Goal: Information Seeking & Learning: Check status

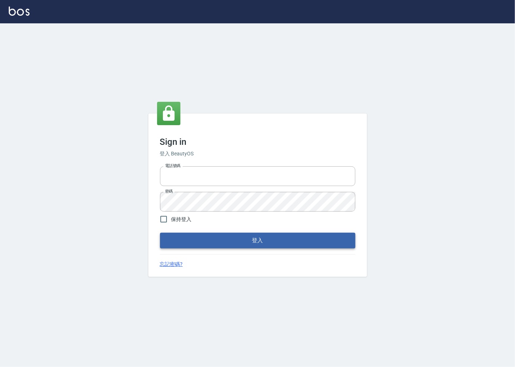
type input "0918920985"
click at [277, 237] on button "登入" at bounding box center [257, 239] width 195 height 15
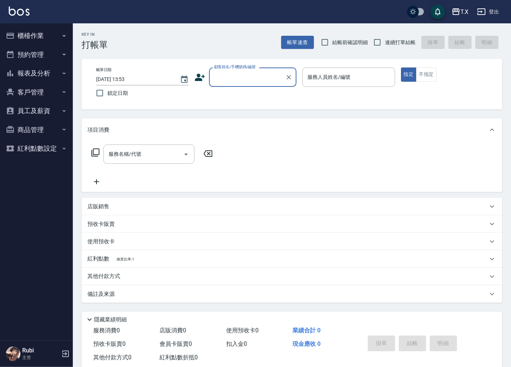
click at [54, 36] on button "櫃檯作業" at bounding box center [36, 35] width 67 height 19
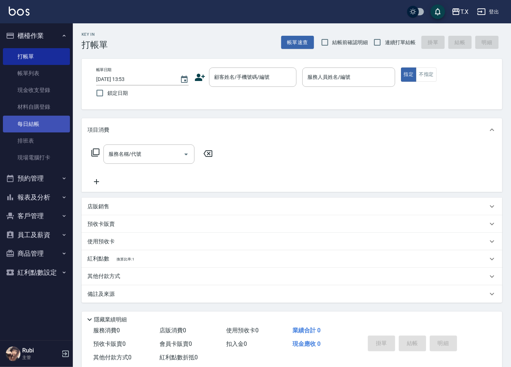
click at [44, 126] on link "每日結帳" at bounding box center [36, 123] width 67 height 17
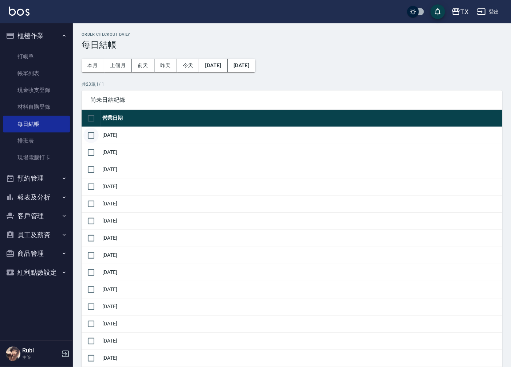
click at [93, 133] on input "checkbox" at bounding box center [90, 135] width 15 height 15
checkbox input "true"
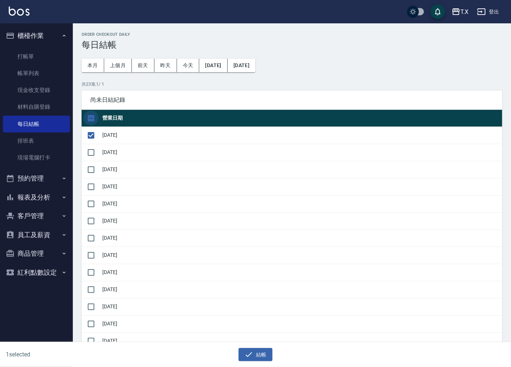
click at [94, 113] on input "checkbox" at bounding box center [90, 117] width 15 height 15
checkbox input "true"
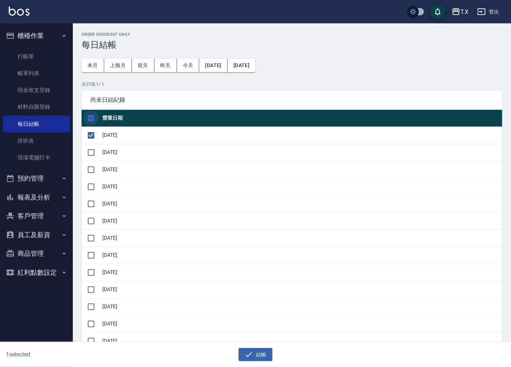
checkbox input "true"
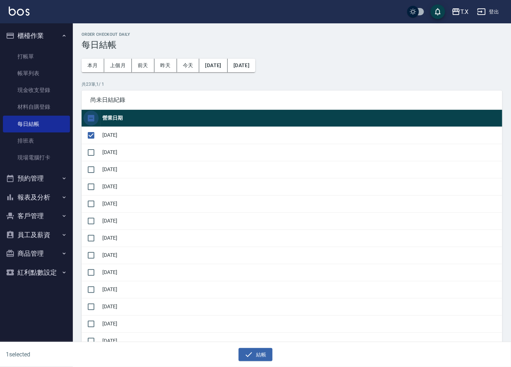
checkbox input "true"
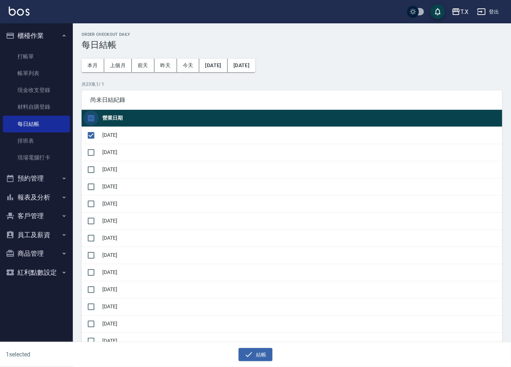
checkbox input "true"
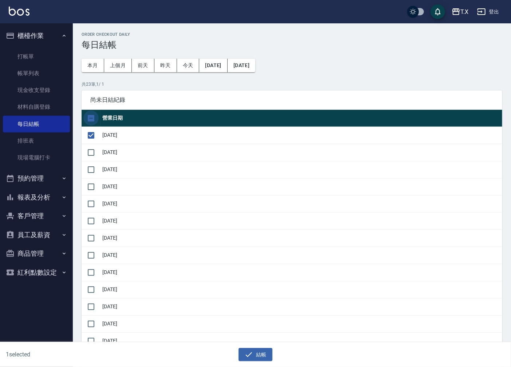
checkbox input "true"
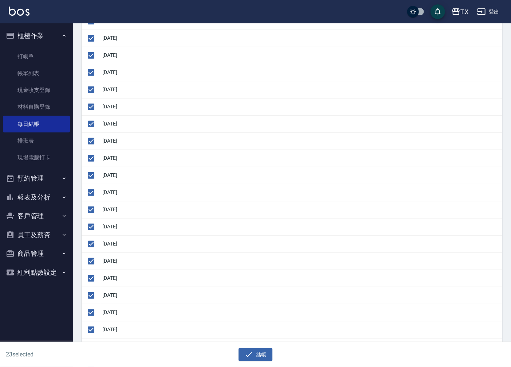
scroll to position [162, 0]
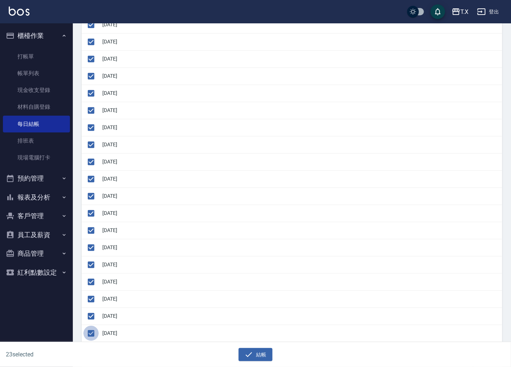
click at [89, 334] on input "checkbox" at bounding box center [90, 332] width 15 height 15
checkbox input "false"
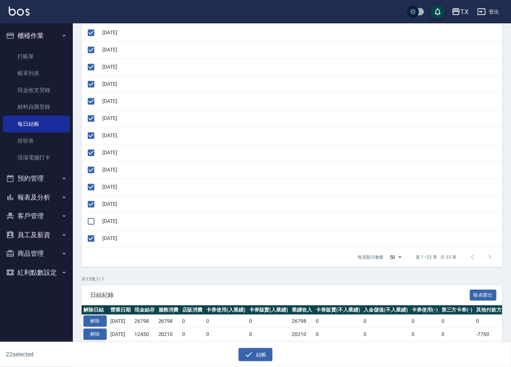
scroll to position [283, 0]
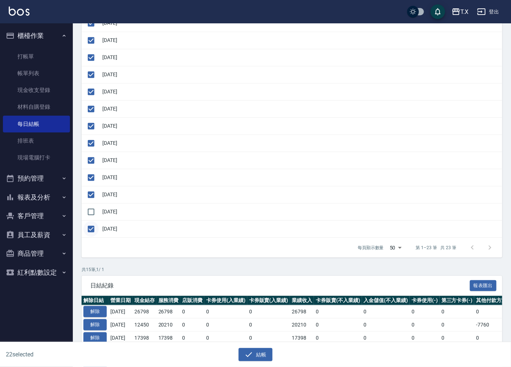
click at [88, 226] on input "checkbox" at bounding box center [90, 228] width 15 height 15
checkbox input "false"
click at [90, 211] on input "checkbox" at bounding box center [90, 211] width 15 height 15
checkbox input "true"
click at [255, 355] on button "結帳" at bounding box center [256, 354] width 34 height 13
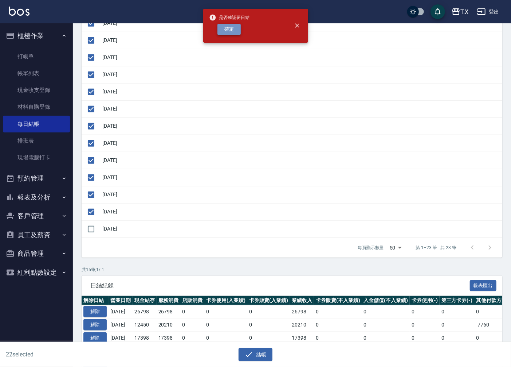
click at [235, 24] on button "確定" at bounding box center [228, 29] width 23 height 11
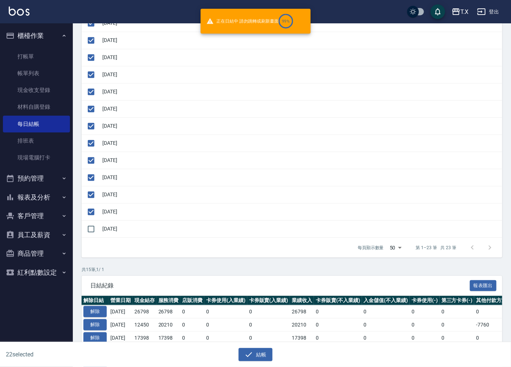
checkbox input "false"
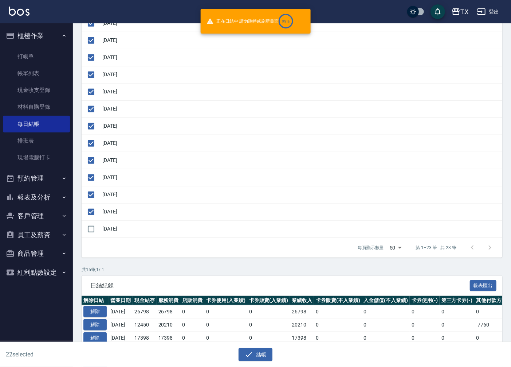
checkbox input "false"
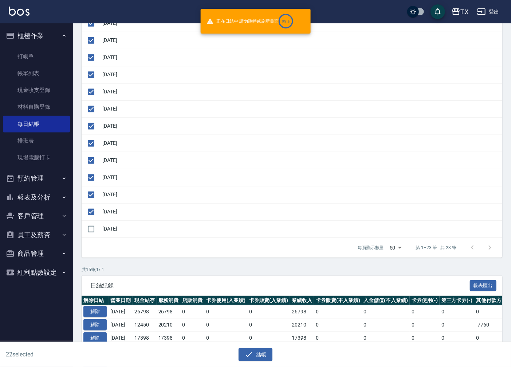
checkbox input "false"
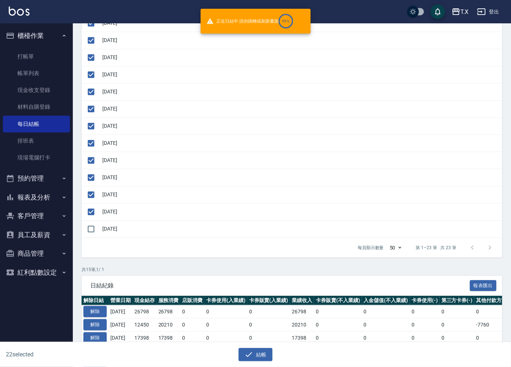
checkbox input "false"
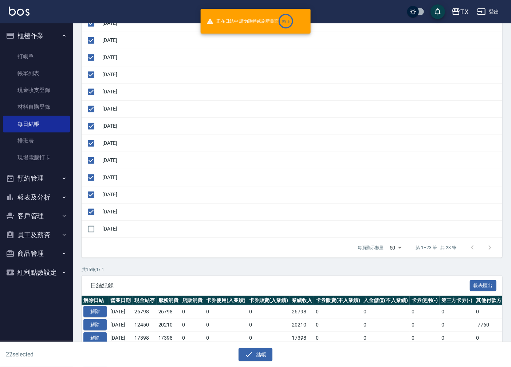
checkbox input "false"
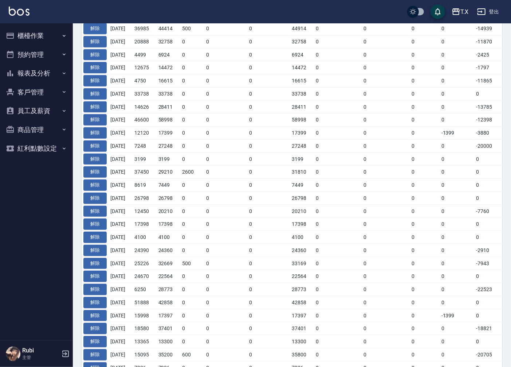
scroll to position [121, 0]
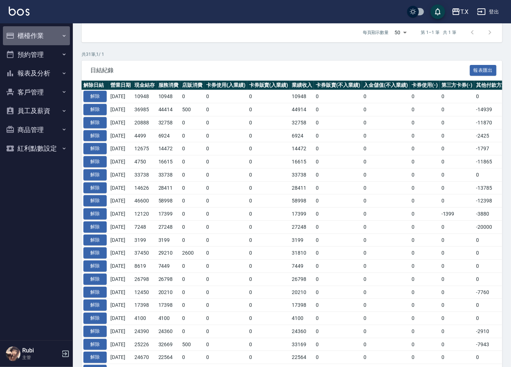
click at [51, 32] on button "櫃檯作業" at bounding box center [36, 35] width 67 height 19
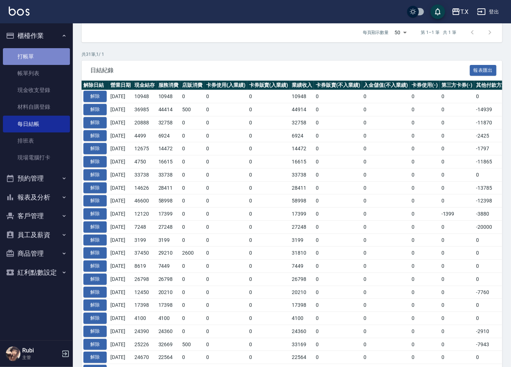
click at [36, 58] on link "打帳單" at bounding box center [36, 56] width 67 height 17
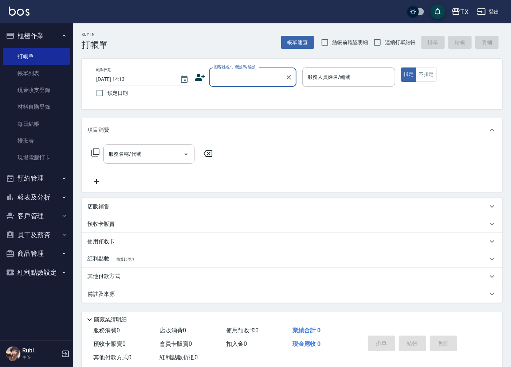
click at [240, 71] on input "顧客姓名/手機號碼/編號" at bounding box center [247, 77] width 70 height 13
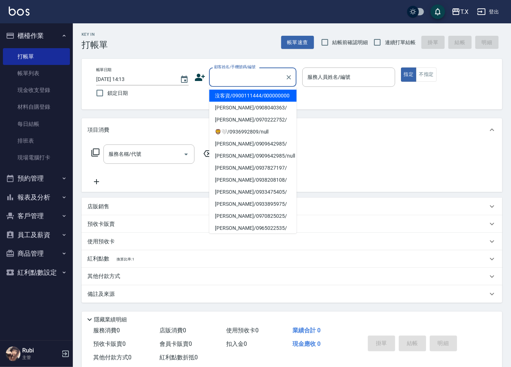
drag, startPoint x: 248, startPoint y: 102, endPoint x: 297, endPoint y: 77, distance: 55.6
click at [248, 102] on li "沒客資/0900111444/000000000" at bounding box center [252, 96] width 87 height 12
type input "沒客資/0900111444/000000000"
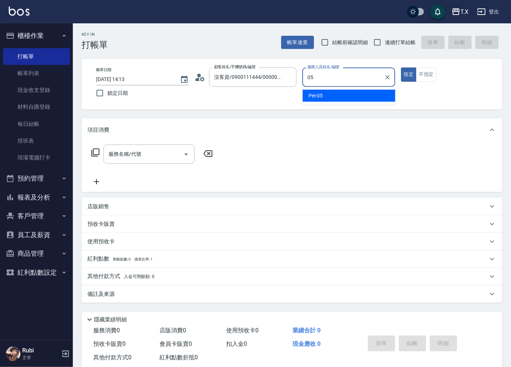
type input "Pei-05"
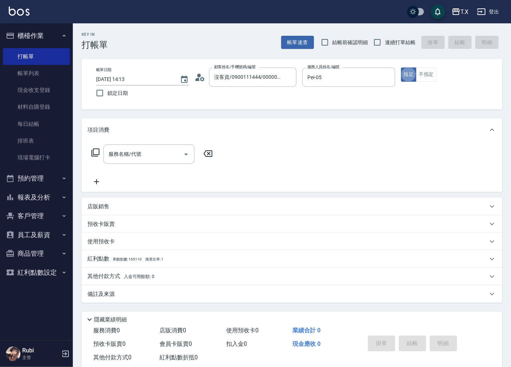
type button "true"
click at [149, 153] on input "服務名稱/代號" at bounding box center [144, 154] width 74 height 13
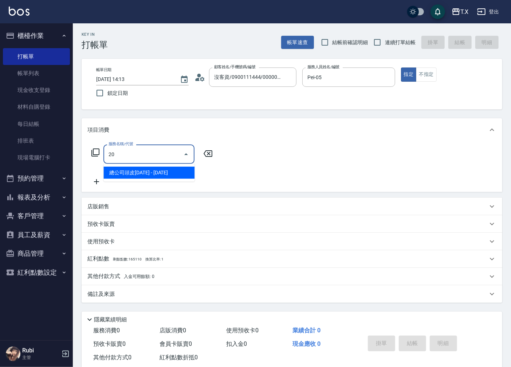
type input "201"
type input "20"
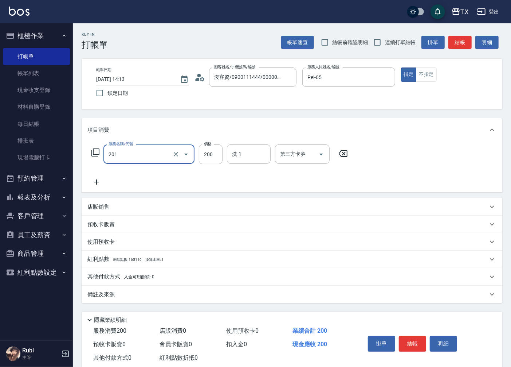
type input "洗髮(201)"
click at [95, 182] on icon at bounding box center [96, 181] width 5 height 5
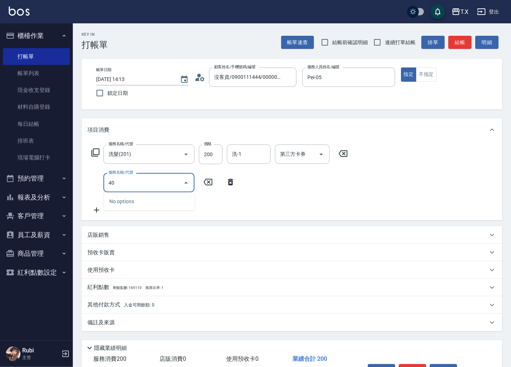
type input "401"
type input "40"
type input "剪髮(401)"
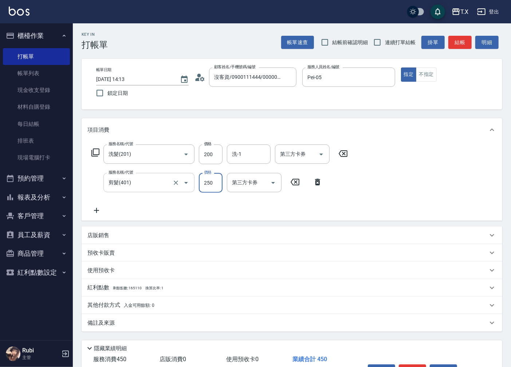
type input "3"
type input "20"
type input "300"
type input "50"
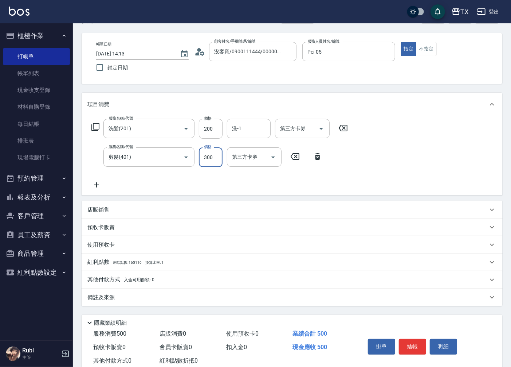
scroll to position [46, 0]
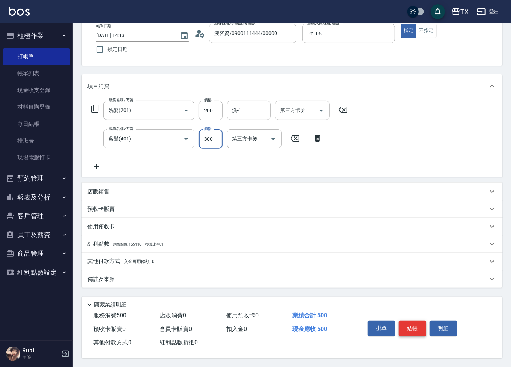
type input "300"
click at [409, 326] on button "結帳" at bounding box center [412, 327] width 27 height 15
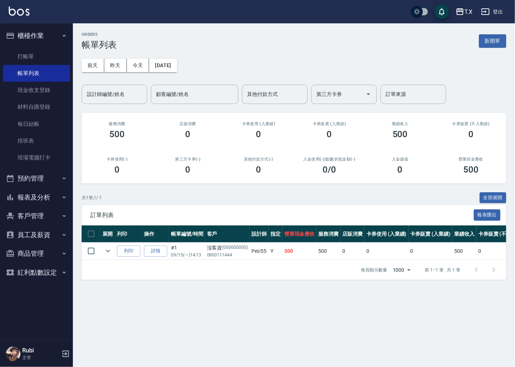
click at [48, 197] on button "報表及分析" at bounding box center [36, 197] width 67 height 19
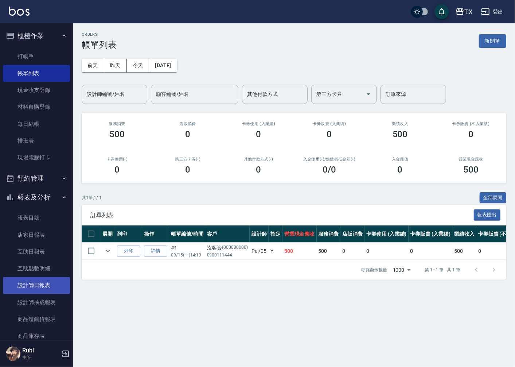
click at [39, 289] on link "設計師日報表" at bounding box center [36, 285] width 67 height 17
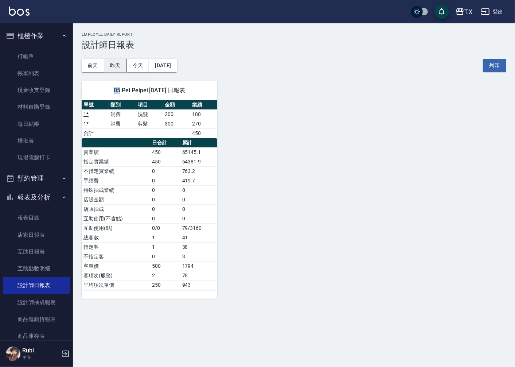
click at [115, 71] on div "T.X [DATE] 設計師日報表 列印時間： [DATE][PHONE_NUMBER]:50 Employee Daily Report 設計師日報表 [D…" at bounding box center [294, 165] width 442 height 284
click at [118, 64] on button "昨天" at bounding box center [115, 65] width 23 height 13
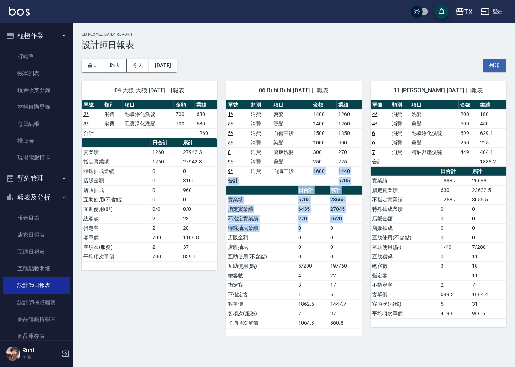
drag, startPoint x: 312, startPoint y: 175, endPoint x: 315, endPoint y: 243, distance: 68.5
click at [316, 237] on div "單號 類別 項目 金額 業績 1 * 消費 燙髮 1400 1260 5 * 消費 燙髮 1400 1260 5 * 消費 自備三段 1500 1350 5 …" at bounding box center [294, 213] width 136 height 227
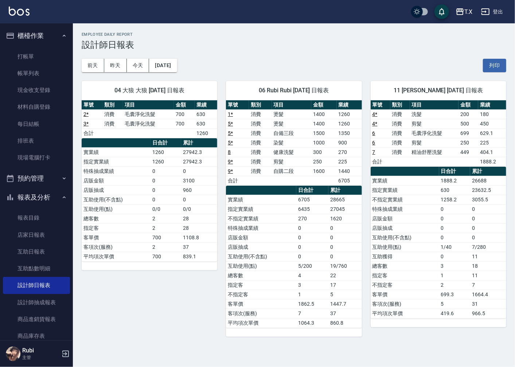
click at [312, 269] on td "5/200" at bounding box center [312, 265] width 32 height 9
drag, startPoint x: 306, startPoint y: 246, endPoint x: 287, endPoint y: 194, distance: 55.7
click at [302, 231] on tbody "實業績 6705 28665 指定實業績 6435 27045 不指定實業績 270 1620 特殊抽成業績 0 0 店販金額 0 0 店販抽成 0 0 互助…" at bounding box center [294, 261] width 136 height 133
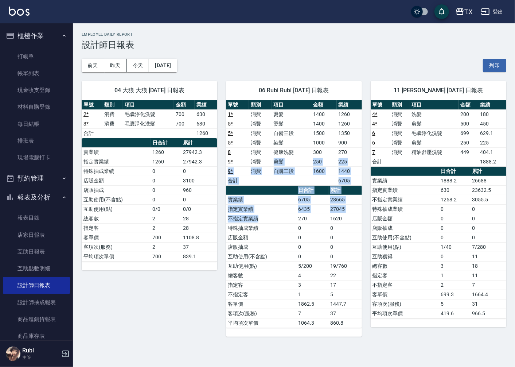
drag, startPoint x: 271, startPoint y: 175, endPoint x: 298, endPoint y: 234, distance: 65.4
click at [298, 234] on div "單號 類別 項目 金額 業績 1 * 消費 燙髮 1400 1260 5 * 消費 燙髮 1400 1260 5 * 消費 自備三段 1500 1350 5 …" at bounding box center [294, 213] width 136 height 227
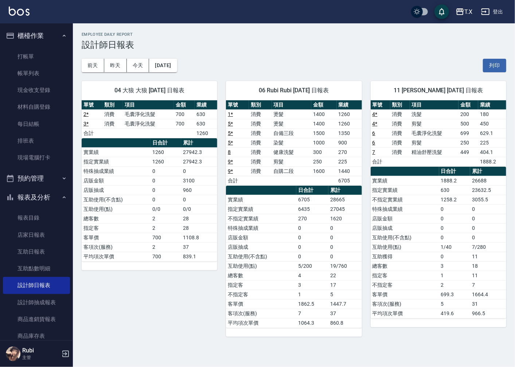
click at [304, 251] on td "0" at bounding box center [312, 246] width 32 height 9
click at [141, 61] on button "今天" at bounding box center [138, 65] width 23 height 13
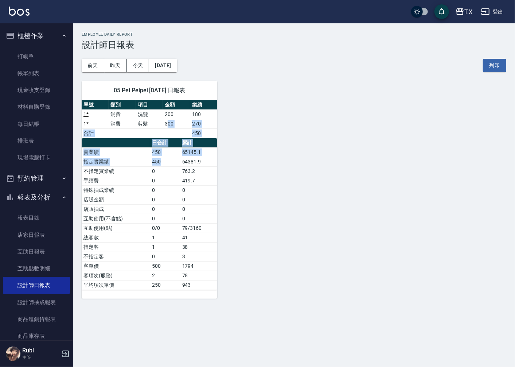
drag, startPoint x: 168, startPoint y: 132, endPoint x: 181, endPoint y: 191, distance: 60.0
click at [179, 181] on div "單號 類別 項目 金額 業績 1 * 消費 洗髮 200 180 1 * 消費 剪髮 300 270 合計 450 日合計 累計 實業績 450 65145.…" at bounding box center [150, 194] width 136 height 189
click at [187, 215] on td "0" at bounding box center [198, 217] width 37 height 9
drag, startPoint x: 229, startPoint y: 189, endPoint x: 196, endPoint y: 213, distance: 40.2
click at [211, 201] on div "05 Pei Peipei [DATE] 日報表 單號 類別 項目 金額 業績 1 * 消費 洗髮 200 180 1 * 消費 剪髮 300 270 合計 …" at bounding box center [289, 185] width 433 height 226
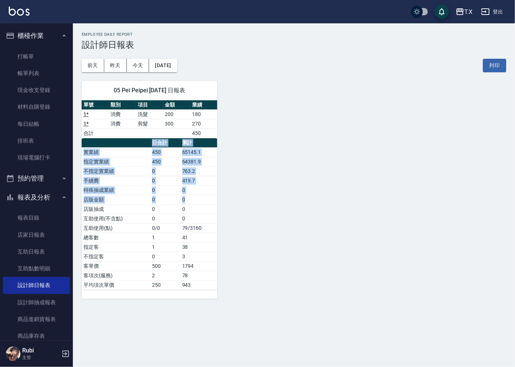
click at [187, 201] on td "0" at bounding box center [198, 199] width 37 height 9
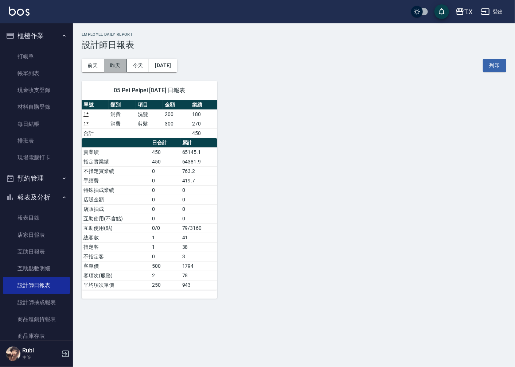
click at [118, 61] on button "昨天" at bounding box center [115, 65] width 23 height 13
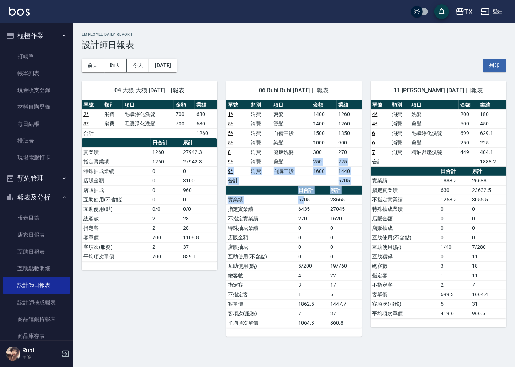
drag, startPoint x: 292, startPoint y: 162, endPoint x: 303, endPoint y: 219, distance: 57.9
click at [303, 218] on div "單號 類別 項目 金額 業績 1 * 消費 燙髮 1400 1260 5 * 消費 燙髮 1400 1260 5 * 消費 自備三段 1500 1350 5 …" at bounding box center [294, 213] width 136 height 227
drag, startPoint x: 293, startPoint y: 291, endPoint x: 290, endPoint y: 286, distance: 5.7
click at [292, 290] on td "不指定客" at bounding box center [261, 293] width 70 height 9
drag, startPoint x: 290, startPoint y: 281, endPoint x: 276, endPoint y: 246, distance: 37.1
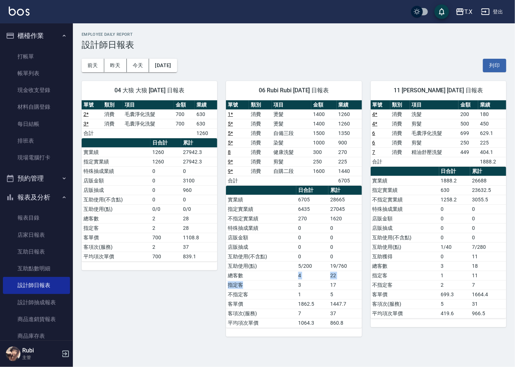
click at [286, 263] on tbody "實業績 6705 28665 指定實業績 6435 27045 不指定實業績 270 1620 特殊抽成業績 0 0 店販金額 0 0 店販抽成 0 0 互助…" at bounding box center [294, 261] width 136 height 133
drag, startPoint x: 264, startPoint y: 205, endPoint x: 281, endPoint y: 250, distance: 47.9
click at [279, 248] on tbody "實業績 6705 28665 指定實業績 6435 27045 不指定實業績 270 1620 特殊抽成業績 0 0 店販金額 0 0 店販抽成 0 0 互助…" at bounding box center [294, 261] width 136 height 133
click at [292, 272] on td "總客數" at bounding box center [261, 274] width 70 height 9
drag, startPoint x: 289, startPoint y: 278, endPoint x: 278, endPoint y: 254, distance: 27.1
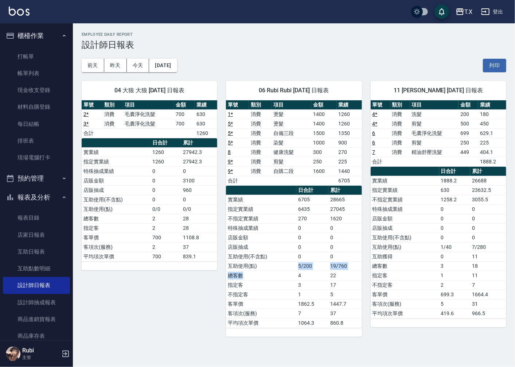
click at [281, 259] on tbody "實業績 6705 28665 指定實業績 6435 27045 不指定實業績 270 1620 特殊抽成業績 0 0 店販金額 0 0 店販抽成 0 0 互助…" at bounding box center [294, 261] width 136 height 133
drag, startPoint x: 267, startPoint y: 227, endPoint x: 293, endPoint y: 286, distance: 64.4
click at [277, 262] on tbody "實業績 6705 28665 指定實業績 6435 27045 不指定實業績 270 1620 特殊抽成業績 0 0 店販金額 0 0 店販抽成 0 0 互助…" at bounding box center [294, 261] width 136 height 133
click at [296, 288] on td "指定客" at bounding box center [261, 284] width 70 height 9
drag, startPoint x: 282, startPoint y: 277, endPoint x: 281, endPoint y: 266, distance: 11.3
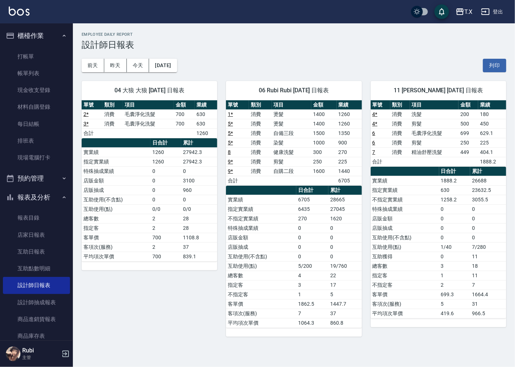
click at [281, 267] on tbody "實業績 6705 28665 指定實業績 6435 27045 不指定實業績 270 1620 特殊抽成業績 0 0 店販金額 0 0 店販抽成 0 0 互助…" at bounding box center [294, 261] width 136 height 133
drag, startPoint x: 281, startPoint y: 247, endPoint x: 305, endPoint y: 278, distance: 39.3
click at [293, 264] on tbody "實業績 6705 28665 指定實業績 6435 27045 不指定實業績 270 1620 特殊抽成業績 0 0 店販金額 0 0 店販抽成 0 0 互助…" at bounding box center [294, 261] width 136 height 133
click at [305, 279] on td "4" at bounding box center [312, 274] width 32 height 9
drag, startPoint x: 305, startPoint y: 279, endPoint x: 294, endPoint y: 258, distance: 24.6
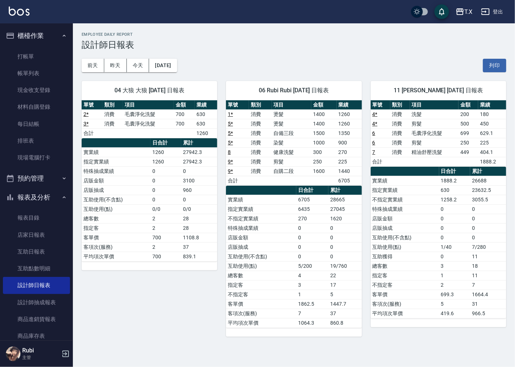
click at [302, 269] on tbody "實業績 6705 28665 指定實業績 6435 27045 不指定實業績 270 1620 特殊抽成業績 0 0 店販金額 0 0 店販抽成 0 0 互助…" at bounding box center [294, 261] width 136 height 133
drag, startPoint x: 289, startPoint y: 242, endPoint x: 302, endPoint y: 268, distance: 28.8
click at [301, 266] on tbody "實業績 6705 28665 指定實業績 6435 27045 不指定實業績 270 1620 特殊抽成業績 0 0 店販金額 0 0 店販抽成 0 0 互助…" at bounding box center [294, 261] width 136 height 133
click at [303, 272] on td "4" at bounding box center [312, 274] width 32 height 9
drag, startPoint x: 301, startPoint y: 277, endPoint x: 293, endPoint y: 250, distance: 28.5
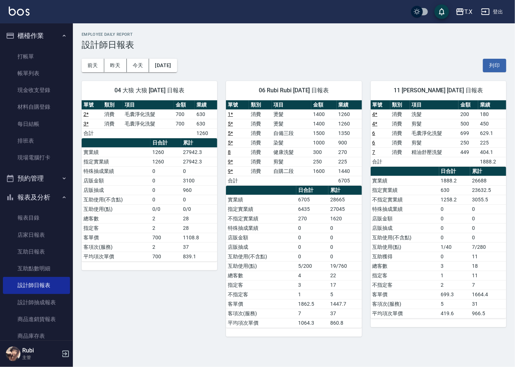
click at [297, 259] on tbody "實業績 6705 28665 指定實業績 6435 27045 不指定實業績 270 1620 特殊抽成業績 0 0 店販金額 0 0 店販抽成 0 0 互助…" at bounding box center [294, 261] width 136 height 133
drag, startPoint x: 294, startPoint y: 252, endPoint x: 321, endPoint y: 273, distance: 33.7
click at [316, 269] on tbody "實業績 6705 28665 指定實業績 6435 27045 不指定實業績 270 1620 特殊抽成業績 0 0 店販金額 0 0 店販抽成 0 0 互助…" at bounding box center [294, 261] width 136 height 133
click at [321, 273] on td "4" at bounding box center [312, 274] width 32 height 9
click at [140, 68] on button "今天" at bounding box center [138, 65] width 23 height 13
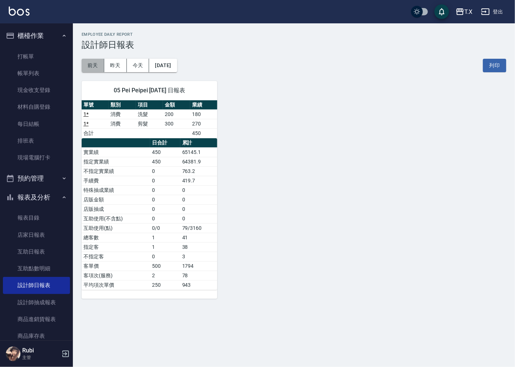
click at [96, 67] on button "前天" at bounding box center [93, 65] width 23 height 13
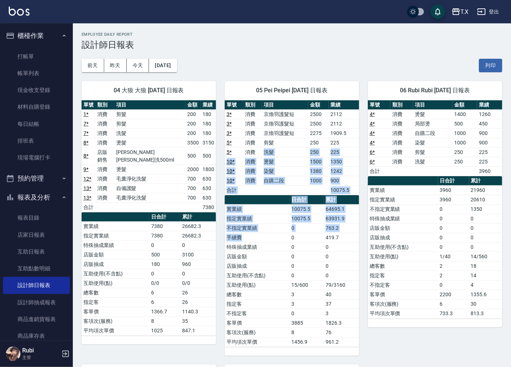
drag, startPoint x: 264, startPoint y: 165, endPoint x: 299, endPoint y: 292, distance: 131.7
click at [294, 263] on div "單號 類別 項目 金額 業績 3 * 消費 京煥羽護髮短 2500 2112 3 * 消費 京煥羽護髮短 2500 2112 3 * 消費 京煥羽護髮短 22…" at bounding box center [292, 223] width 134 height 246
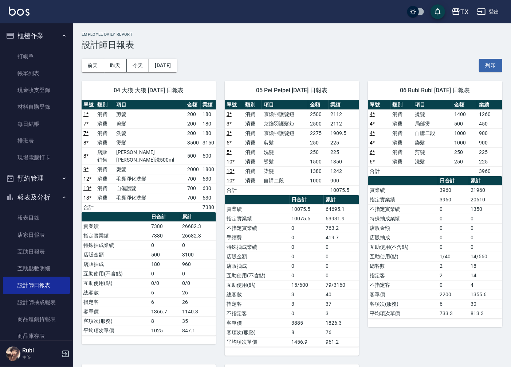
drag, startPoint x: 301, startPoint y: 300, endPoint x: 296, endPoint y: 276, distance: 24.1
click at [300, 292] on tbody "實業績 10075.5 64695.1 指定實業績 10075.5 63931.9 不指定實業績 0 763.2 手續費 0 419.7 特殊抽成業績 0 0…" at bounding box center [292, 275] width 134 height 142
drag, startPoint x: 296, startPoint y: 276, endPoint x: 285, endPoint y: 248, distance: 30.2
click at [285, 249] on tbody "實業績 10075.5 64695.1 指定實業績 10075.5 63931.9 不指定實業績 0 763.2 手續費 0 419.7 特殊抽成業績 0 0…" at bounding box center [292, 275] width 134 height 142
drag, startPoint x: 279, startPoint y: 224, endPoint x: 264, endPoint y: 191, distance: 36.7
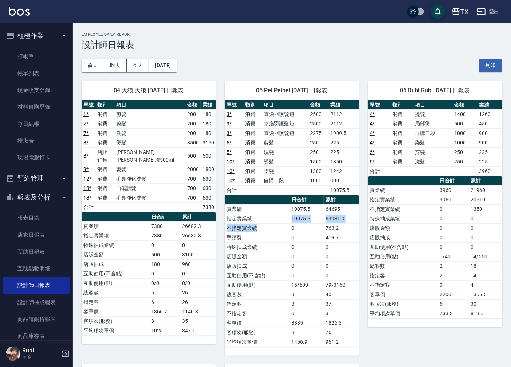
click at [266, 195] on table "日合計 累計 實業績 10075.5 64695.1 指定實業績 10075.5 63931.9 不指定實業績 0 763.2 手續費 0 419.7 特殊抽…" at bounding box center [292, 271] width 134 height 152
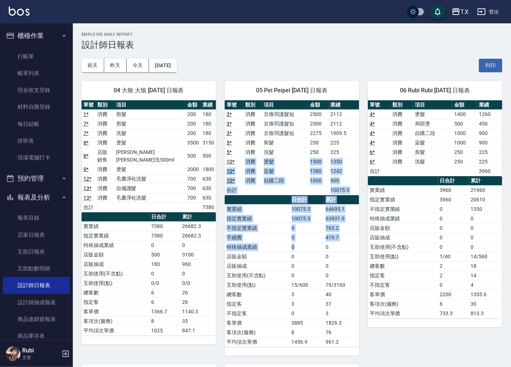
drag, startPoint x: 266, startPoint y: 198, endPoint x: 318, endPoint y: 289, distance: 104.9
click at [300, 256] on div "單號 類別 項目 金額 業績 3 * 消費 京煥羽護髮短 2500 2112 3 * 消費 京煥羽護髮短 2500 2112 3 * 消費 京煥羽護髮短 22…" at bounding box center [292, 223] width 134 height 246
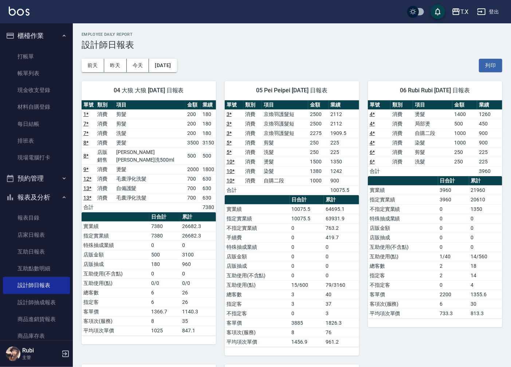
click at [318, 289] on td "15/600" at bounding box center [307, 284] width 34 height 9
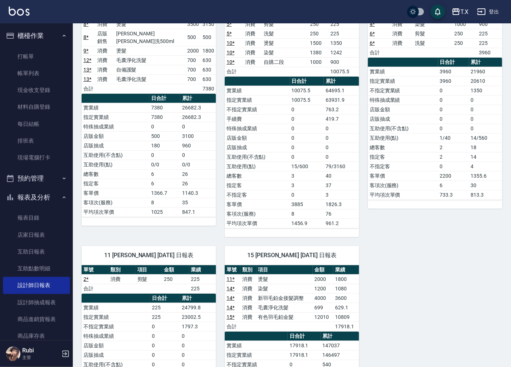
scroll to position [244, 0]
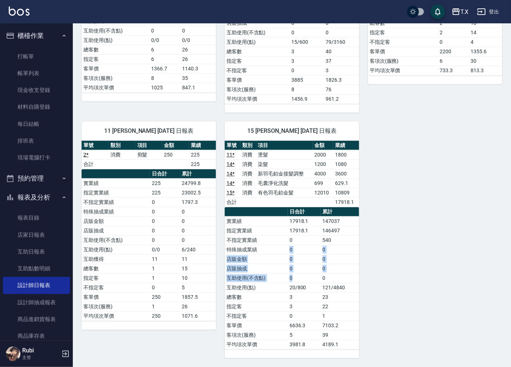
drag, startPoint x: 303, startPoint y: 273, endPoint x: 265, endPoint y: 220, distance: 65.4
click at [270, 227] on tbody "實業績 17918.1 147037 指定實業績 17918.1 146497 不指定實業績 0 540 特殊抽成業績 0 0 店販金額 0 0 店販抽成 0…" at bounding box center [292, 282] width 134 height 133
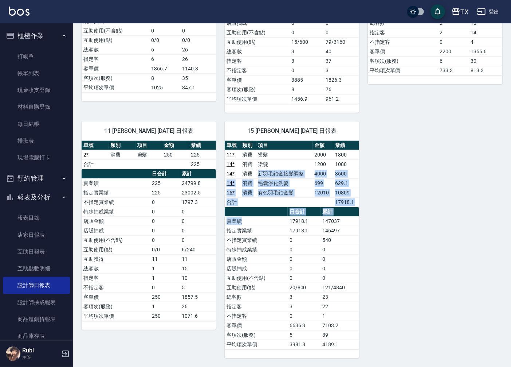
drag, startPoint x: 271, startPoint y: 234, endPoint x: 288, endPoint y: 283, distance: 52.4
click at [283, 262] on div "單號 類別 項目 金額 業績 11 * 消費 燙髮 2000 1800 14 * 消費 染髮 1200 1080 14 * 消費 新羽毛鉑金接髮調整 4000…" at bounding box center [292, 245] width 134 height 208
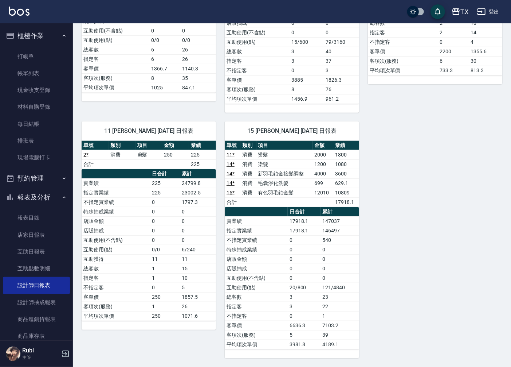
click at [288, 286] on td "20/800" at bounding box center [304, 286] width 33 height 9
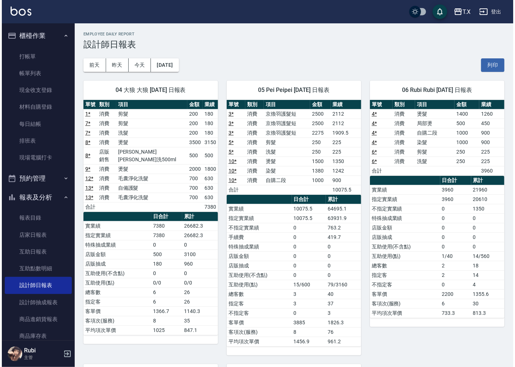
scroll to position [0, 0]
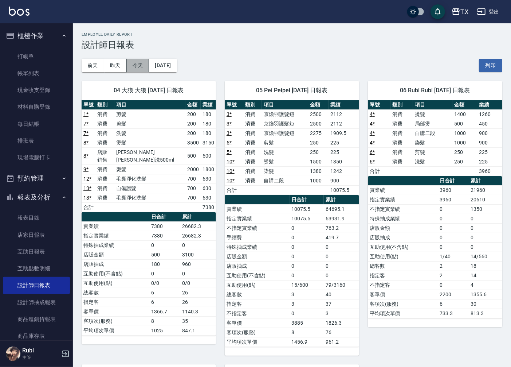
click at [127, 60] on button "今天" at bounding box center [138, 65] width 23 height 13
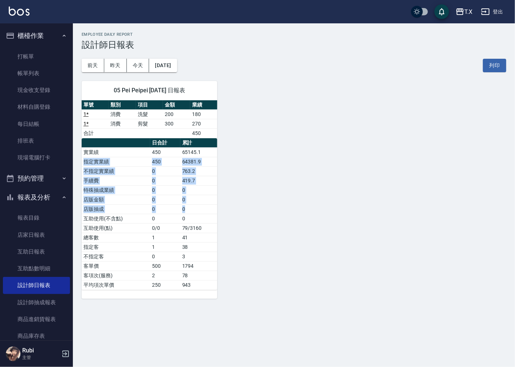
drag, startPoint x: 212, startPoint y: 148, endPoint x: 194, endPoint y: 224, distance: 78.2
click at [194, 219] on tbody "實業績 450 65145.1 指定實業績 450 64381.9 不指定實業績 0 763.2 手續費 0 419.7 特殊抽成業績 0 0 店販金額 0 …" at bounding box center [150, 218] width 136 height 142
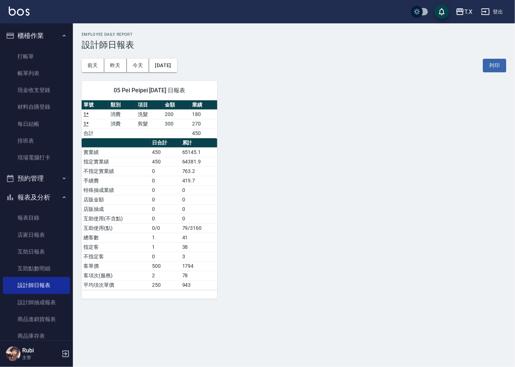
click at [198, 253] on td "3" at bounding box center [198, 255] width 37 height 9
click at [109, 67] on button "昨天" at bounding box center [115, 65] width 23 height 13
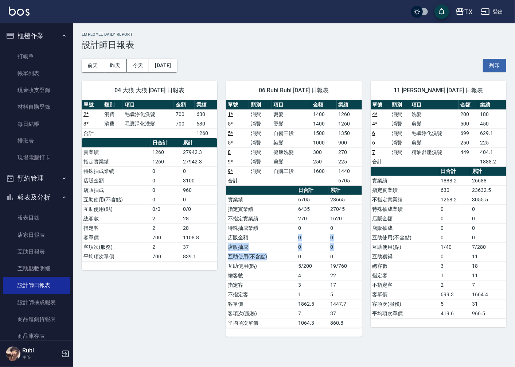
drag, startPoint x: 289, startPoint y: 257, endPoint x: 296, endPoint y: 217, distance: 40.3
click at [295, 234] on tbody "實業績 6705 28665 指定實業績 6435 27045 不指定實業績 270 1620 特殊抽成業績 0 0 店販金額 0 0 店販抽成 0 0 互助…" at bounding box center [294, 261] width 136 height 133
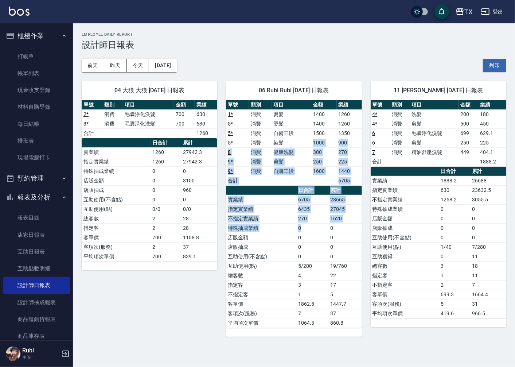
drag, startPoint x: 294, startPoint y: 145, endPoint x: 320, endPoint y: 252, distance: 110.0
click at [317, 242] on div "單號 類別 項目 金額 業績 1 * 消費 燙髮 1400 1260 5 * 消費 燙髮 1400 1260 5 * 消費 自備三段 1500 1350 5 …" at bounding box center [294, 213] width 136 height 227
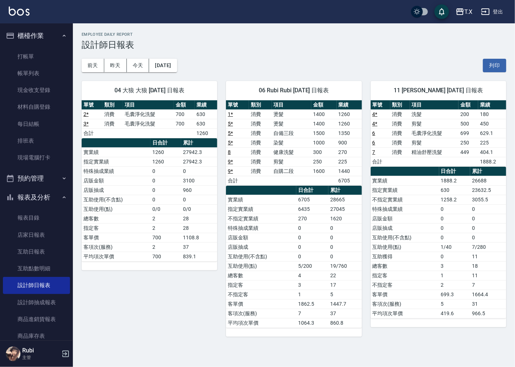
click at [321, 282] on td "3" at bounding box center [312, 284] width 32 height 9
drag, startPoint x: 321, startPoint y: 282, endPoint x: 301, endPoint y: 229, distance: 56.7
click at [305, 237] on tbody "實業績 6705 28665 指定實業績 6435 27045 不指定實業績 270 1620 特殊抽成業績 0 0 店販金額 0 0 店販抽成 0 0 互助…" at bounding box center [294, 261] width 136 height 133
drag, startPoint x: 295, startPoint y: 201, endPoint x: 287, endPoint y: 154, distance: 47.7
click at [289, 164] on div "單號 類別 項目 金額 業績 1 * 消費 燙髮 1400 1260 5 * 消費 燙髮 1400 1260 5 * 消費 自備三段 1500 1350 5 …" at bounding box center [294, 213] width 136 height 227
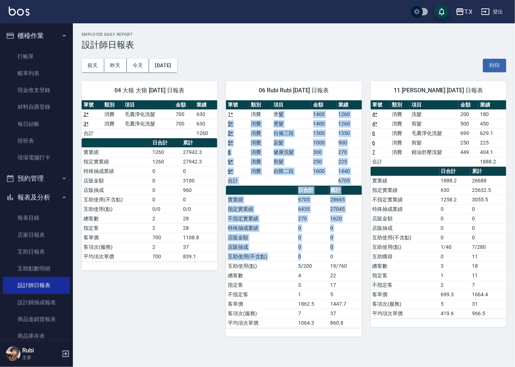
drag, startPoint x: 283, startPoint y: 144, endPoint x: 316, endPoint y: 283, distance: 143.3
click at [315, 267] on div "單號 類別 項目 金額 業績 1 * 消費 燙髮 1400 1260 5 * 消費 燙髮 1400 1260 5 * 消費 自備三段 1500 1350 5 …" at bounding box center [294, 213] width 136 height 227
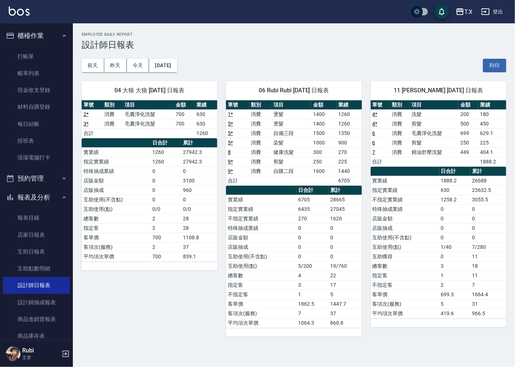
click at [314, 289] on td "3" at bounding box center [312, 284] width 32 height 9
drag, startPoint x: 314, startPoint y: 289, endPoint x: 289, endPoint y: 239, distance: 56.7
click at [290, 244] on tbody "實業績 6705 28665 指定實業績 6435 27045 不指定實業績 270 1620 特殊抽成業績 0 0 店販金額 0 0 店販抽成 0 0 互助…" at bounding box center [294, 261] width 136 height 133
click at [287, 232] on tbody "實業績 6705 28665 指定實業績 6435 27045 不指定實業績 270 1620 特殊抽成業績 0 0 店販金額 0 0 店販抽成 0 0 互助…" at bounding box center [294, 261] width 136 height 133
drag, startPoint x: 281, startPoint y: 148, endPoint x: 325, endPoint y: 270, distance: 130.6
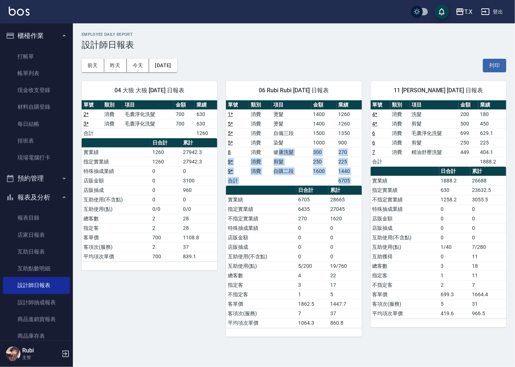
click at [307, 231] on div "單號 類別 項目 金額 業績 1 * 消費 燙髮 1400 1260 5 * 消費 燙髮 1400 1260 5 * 消費 自備三段 1500 1350 5 …" at bounding box center [294, 213] width 136 height 227
click at [324, 283] on td "3" at bounding box center [312, 284] width 32 height 9
drag, startPoint x: 323, startPoint y: 287, endPoint x: 307, endPoint y: 261, distance: 30.1
click at [318, 276] on tbody "實業績 6705 28665 指定實業績 6435 27045 不指定實業績 270 1620 特殊抽成業績 0 0 店販金額 0 0 店販抽成 0 0 互助…" at bounding box center [294, 261] width 136 height 133
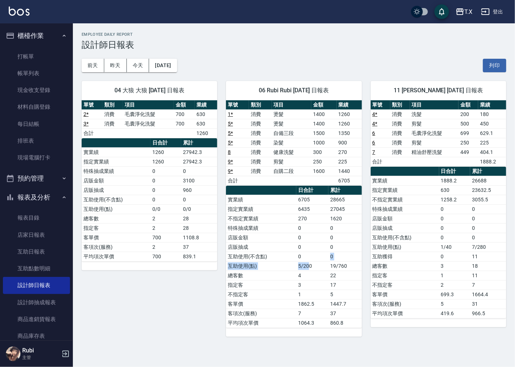
drag, startPoint x: 307, startPoint y: 261, endPoint x: 280, endPoint y: 195, distance: 71.2
click at [297, 230] on tbody "實業績 6705 28665 指定實業績 6435 27045 不指定實業績 270 1620 特殊抽成業績 0 0 店販金額 0 0 店販抽成 0 0 互助…" at bounding box center [294, 261] width 136 height 133
drag, startPoint x: 278, startPoint y: 181, endPoint x: 308, endPoint y: 277, distance: 100.5
click at [294, 239] on div "單號 類別 項目 金額 業績 1 * 消費 燙髮 1400 1260 5 * 消費 燙髮 1400 1260 5 * 消費 自備三段 1500 1350 5 …" at bounding box center [294, 213] width 136 height 227
click at [308, 279] on td "4" at bounding box center [312, 274] width 32 height 9
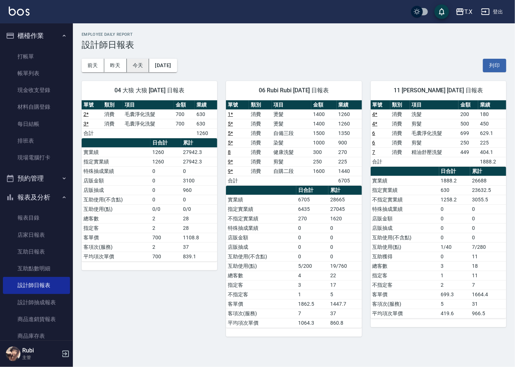
click at [138, 62] on button "今天" at bounding box center [138, 65] width 23 height 13
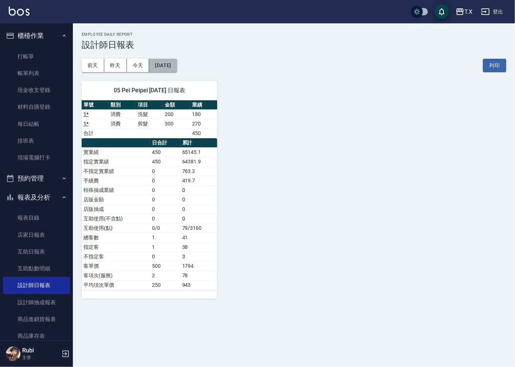
click at [166, 67] on button "[DATE]" at bounding box center [163, 65] width 28 height 13
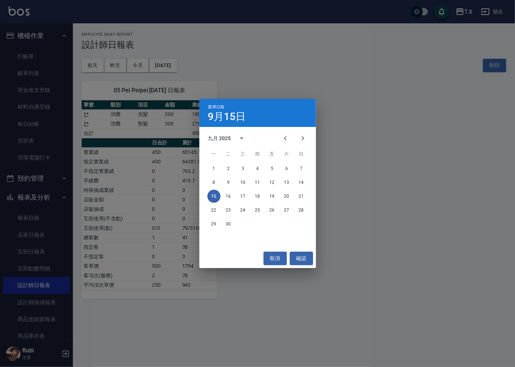
click at [131, 60] on div "選擇日期 [DATE] 九月 2025 一 二 三 四 五 六 日 1 2 3 4 5 6 7 8 9 10 11 12 13 14 15 16 17 18 …" at bounding box center [257, 183] width 515 height 367
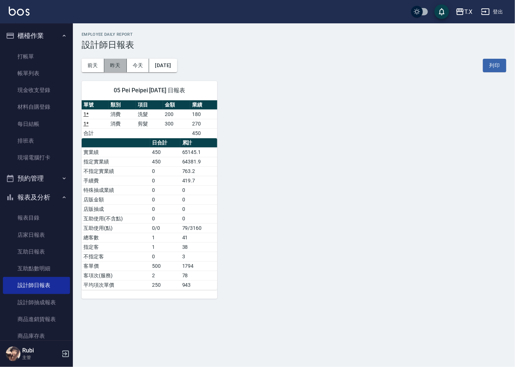
click at [110, 67] on button "昨天" at bounding box center [115, 65] width 23 height 13
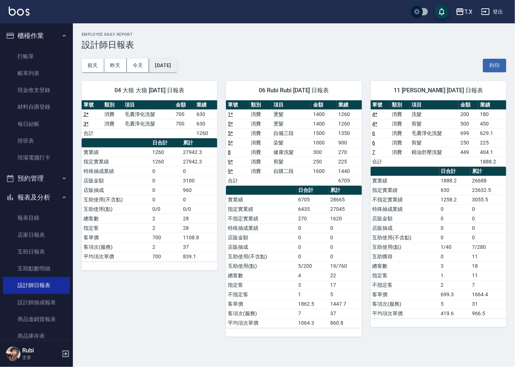
click at [170, 64] on button "[DATE]" at bounding box center [163, 65] width 28 height 13
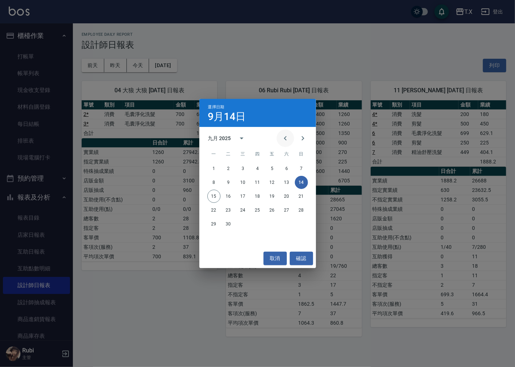
drag, startPoint x: 275, startPoint y: 140, endPoint x: 283, endPoint y: 139, distance: 7.7
click at [283, 139] on div "九月 2025" at bounding box center [257, 138] width 117 height 11
click at [283, 139] on icon "Previous month" at bounding box center [285, 138] width 9 height 9
click at [256, 197] on button "14" at bounding box center [257, 195] width 13 height 13
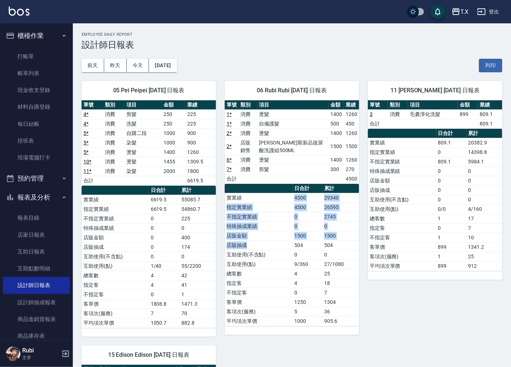
drag, startPoint x: 260, startPoint y: 203, endPoint x: 280, endPoint y: 253, distance: 54.1
click at [276, 248] on tbody "實業績 4500 29340 指定實業績 4500 26595 不指定實業績 0 2745 特殊抽成業績 0 0 店販金額 1500 1500 店販抽成 50…" at bounding box center [292, 259] width 134 height 133
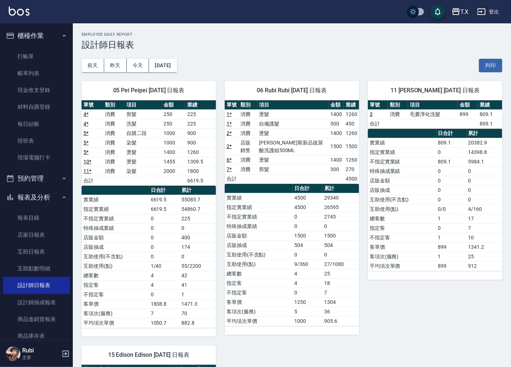
click at [296, 279] on td "4" at bounding box center [308, 282] width 30 height 9
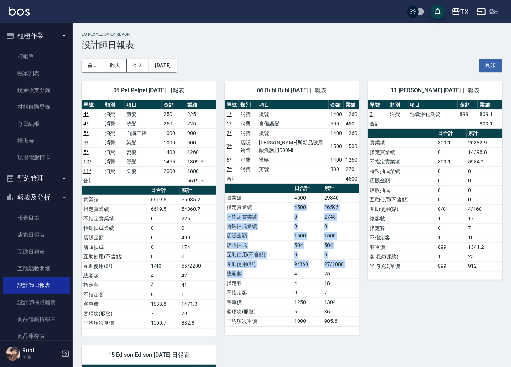
drag, startPoint x: 295, startPoint y: 270, endPoint x: 266, endPoint y: 190, distance: 85.3
click at [271, 208] on tbody "實業績 4500 29340 指定實業績 4500 26595 不指定實業績 0 2745 特殊抽成業績 0 0 店販金額 1500 1500 店販抽成 50…" at bounding box center [292, 259] width 134 height 133
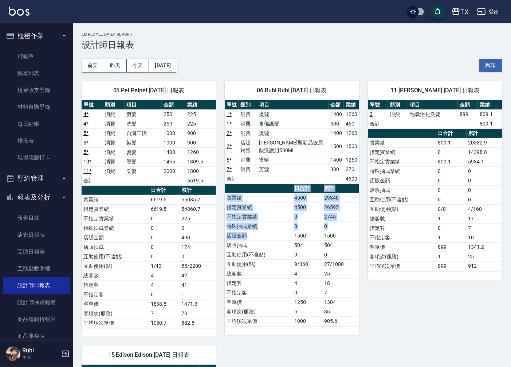
drag, startPoint x: 266, startPoint y: 190, endPoint x: 283, endPoint y: 267, distance: 78.7
click at [282, 252] on table "日合計 累計 實業績 4500 29340 指定實業績 4500 26595 不指定實業績 0 2745 特殊抽成業績 0 0 店販金額 1500 1500 …" at bounding box center [292, 255] width 134 height 142
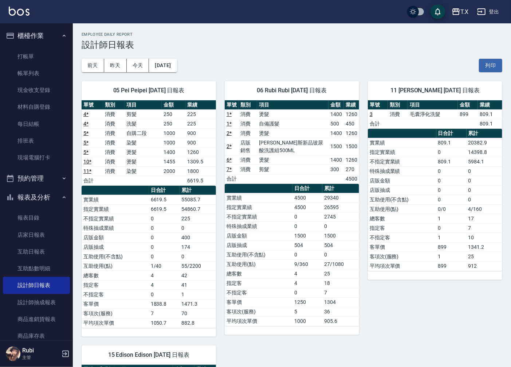
click at [283, 267] on td "互助使用(點)" at bounding box center [259, 263] width 68 height 9
click at [277, 253] on tbody "實業績 4500 29340 指定實業績 4500 26595 不指定實業績 0 2745 特殊抽成業績 0 0 店販金額 1500 1500 店販抽成 50…" at bounding box center [292, 259] width 134 height 133
drag, startPoint x: 272, startPoint y: 239, endPoint x: 267, endPoint y: 215, distance: 24.6
click at [267, 215] on tbody "實業績 4500 29340 指定實業績 4500 26595 不指定實業績 0 2745 特殊抽成業績 0 0 店販金額 1500 1500 店販抽成 50…" at bounding box center [292, 259] width 134 height 133
drag, startPoint x: 263, startPoint y: 195, endPoint x: 294, endPoint y: 250, distance: 63.1
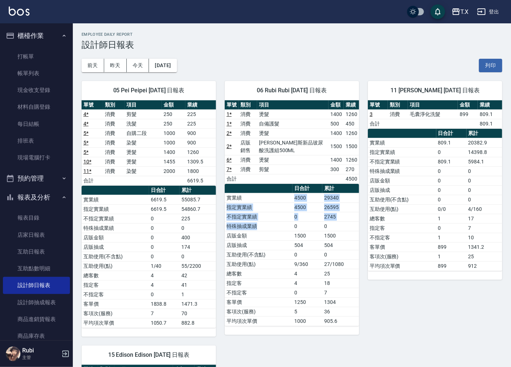
click at [286, 239] on tbody "實業績 4500 29340 指定實業績 4500 26595 不指定實業績 0 2745 特殊抽成業績 0 0 店販金額 1500 1500 店販抽成 50…" at bounding box center [292, 259] width 134 height 133
click at [299, 260] on td "9/360" at bounding box center [308, 263] width 30 height 9
click at [166, 68] on button "[DATE]" at bounding box center [163, 65] width 28 height 13
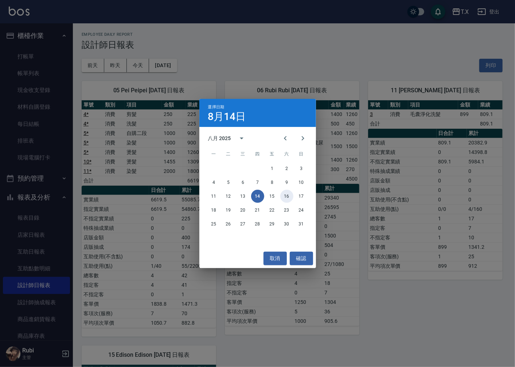
click at [282, 197] on button "16" at bounding box center [286, 195] width 13 height 13
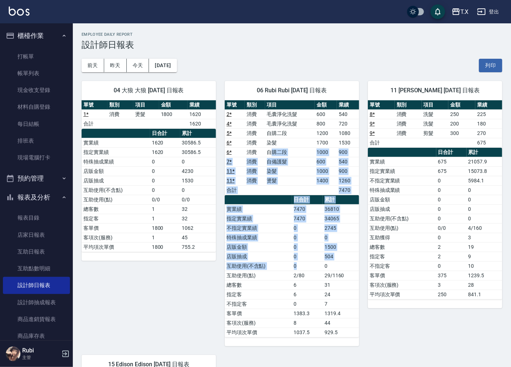
drag, startPoint x: 274, startPoint y: 154, endPoint x: 307, endPoint y: 279, distance: 128.8
click at [308, 268] on div "單號 類別 項目 金額 業績 2 * 消費 毛囊淨化洗髮 600 540 4 * 消費 毛囊淨化洗髮 800 720 5 * 消費 自購二段 1200 108…" at bounding box center [292, 218] width 134 height 237
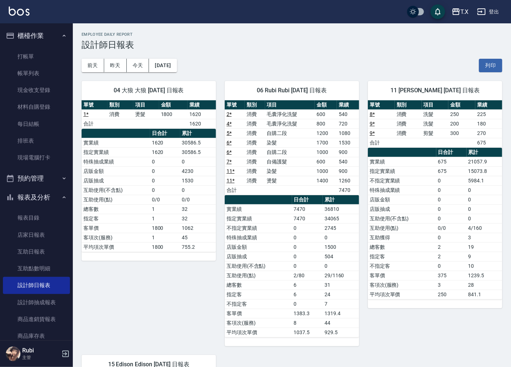
click at [307, 287] on td "6" at bounding box center [307, 284] width 31 height 9
drag, startPoint x: 301, startPoint y: 264, endPoint x: 288, endPoint y: 228, distance: 38.4
click at [293, 237] on tbody "實業績 7470 36810 指定實業績 7470 34065 不指定實業績 0 2745 特殊抽成業績 0 0 店販金額 0 1500 店販抽成 0 504…" at bounding box center [292, 270] width 134 height 133
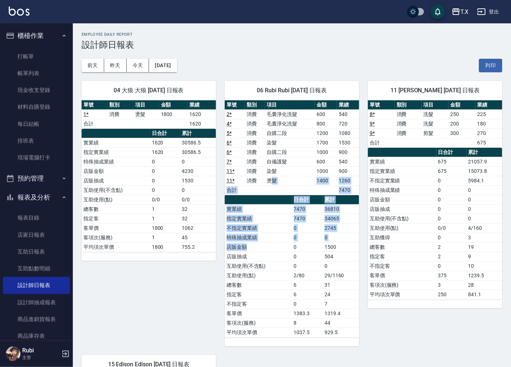
drag, startPoint x: 271, startPoint y: 180, endPoint x: 289, endPoint y: 270, distance: 91.6
click at [285, 254] on div "單號 類別 項目 金額 業績 2 * 消費 毛囊淨化洗髮 600 540 4 * 消費 毛囊淨化洗髮 800 720 5 * 消費 自購二段 1200 108…" at bounding box center [292, 218] width 134 height 237
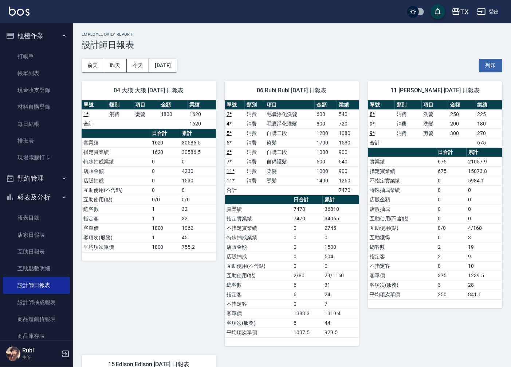
click at [289, 270] on td "互助使用(不含點)" at bounding box center [258, 265] width 67 height 9
click at [136, 63] on button "今天" at bounding box center [138, 65] width 23 height 13
